Goal: Transaction & Acquisition: Download file/media

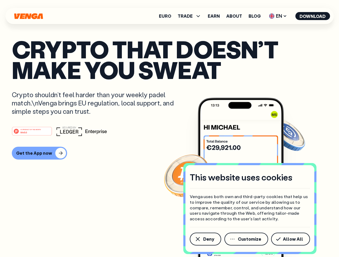
click at [169, 129] on div "#1 PRODUCT OF THE MONTH Web3" at bounding box center [169, 132] width 315 height 10
click at [205, 239] on span "Deny" at bounding box center [208, 239] width 11 height 4
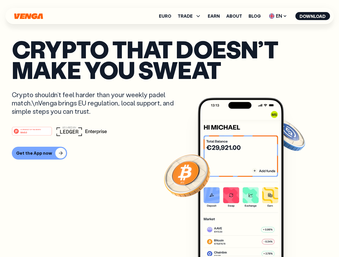
click at [246, 239] on img at bounding box center [241, 188] width 86 height 180
click at [291, 239] on article "Crypto that doesn’t make you sweat Crypto shouldn’t feel harder than your weekl…" at bounding box center [169, 139] width 315 height 201
click at [191, 16] on span "TRADE" at bounding box center [184, 16] width 15 height 4
click at [278, 16] on span "EN" at bounding box center [278, 16] width 22 height 9
click at [312, 16] on button "Download" at bounding box center [312, 16] width 35 height 8
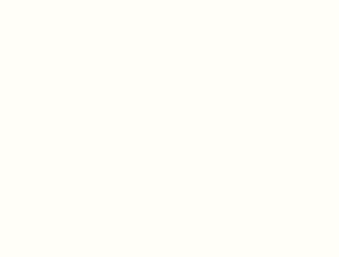
click at [169, 0] on html "This website uses cookies Venga uses both own and third-party cookies that help…" at bounding box center [169, 0] width 339 height 0
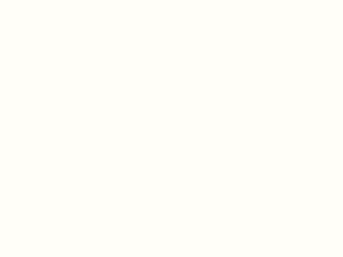
click at [39, 0] on html "This website uses cookies Venga uses both own and third-party cookies that help…" at bounding box center [171, 0] width 343 height 0
click at [33, 0] on html "This website uses cookies Venga uses both own and third-party cookies that help…" at bounding box center [171, 0] width 343 height 0
